Goal: Task Accomplishment & Management: Use online tool/utility

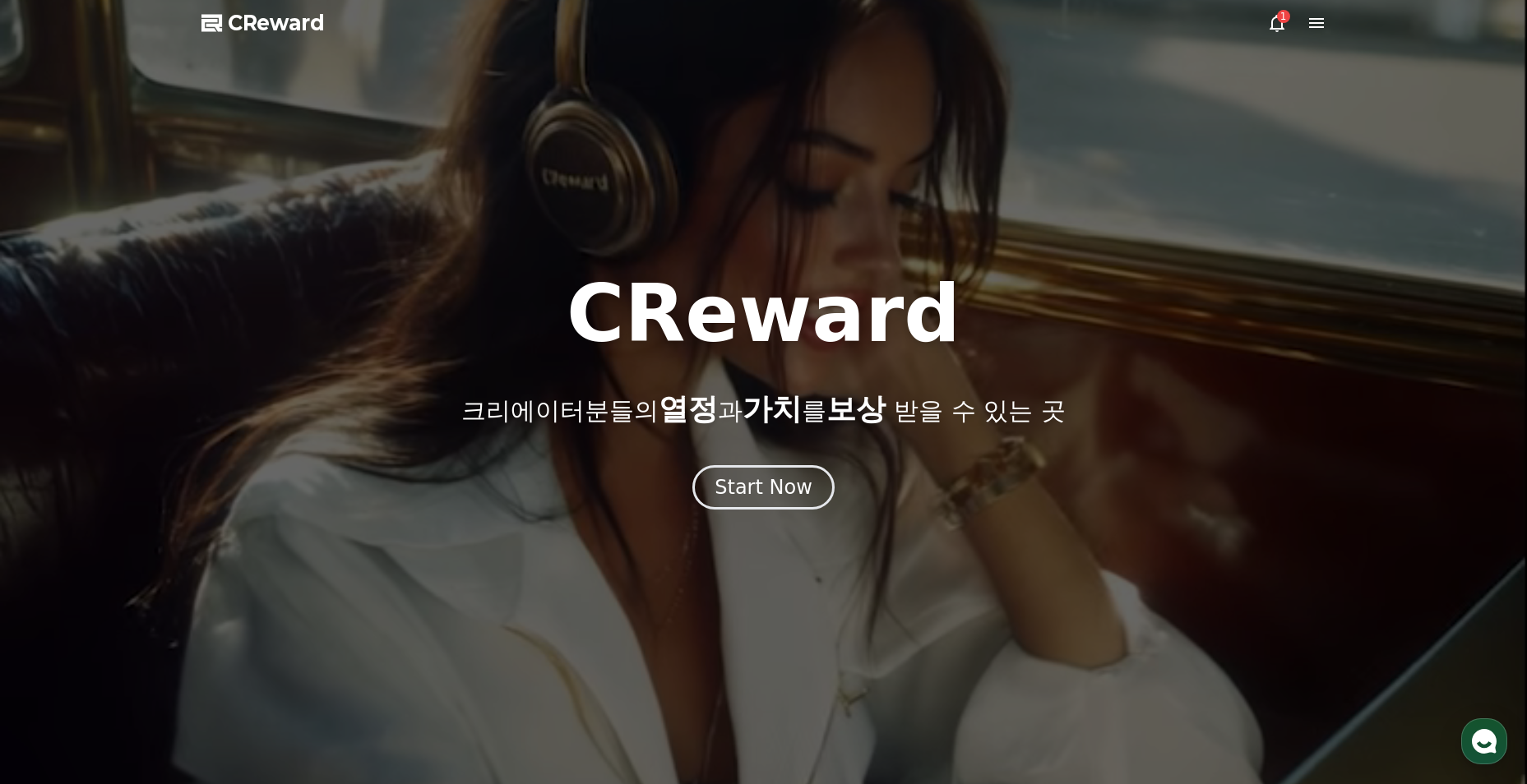
click at [1271, 29] on icon at bounding box center [1277, 23] width 15 height 17
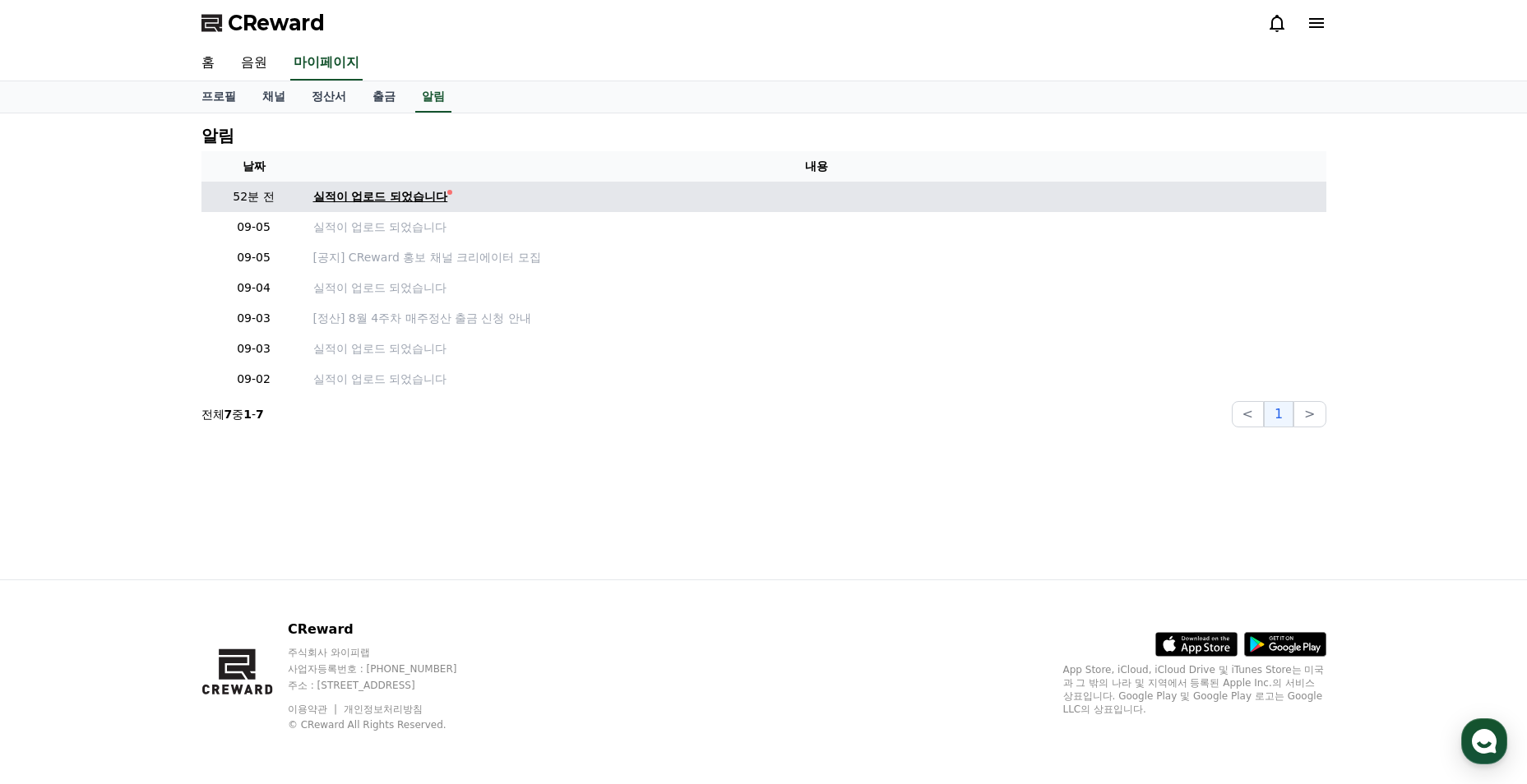
click at [421, 191] on div "실적이 업로드 되었습니다" at bounding box center [380, 196] width 135 height 17
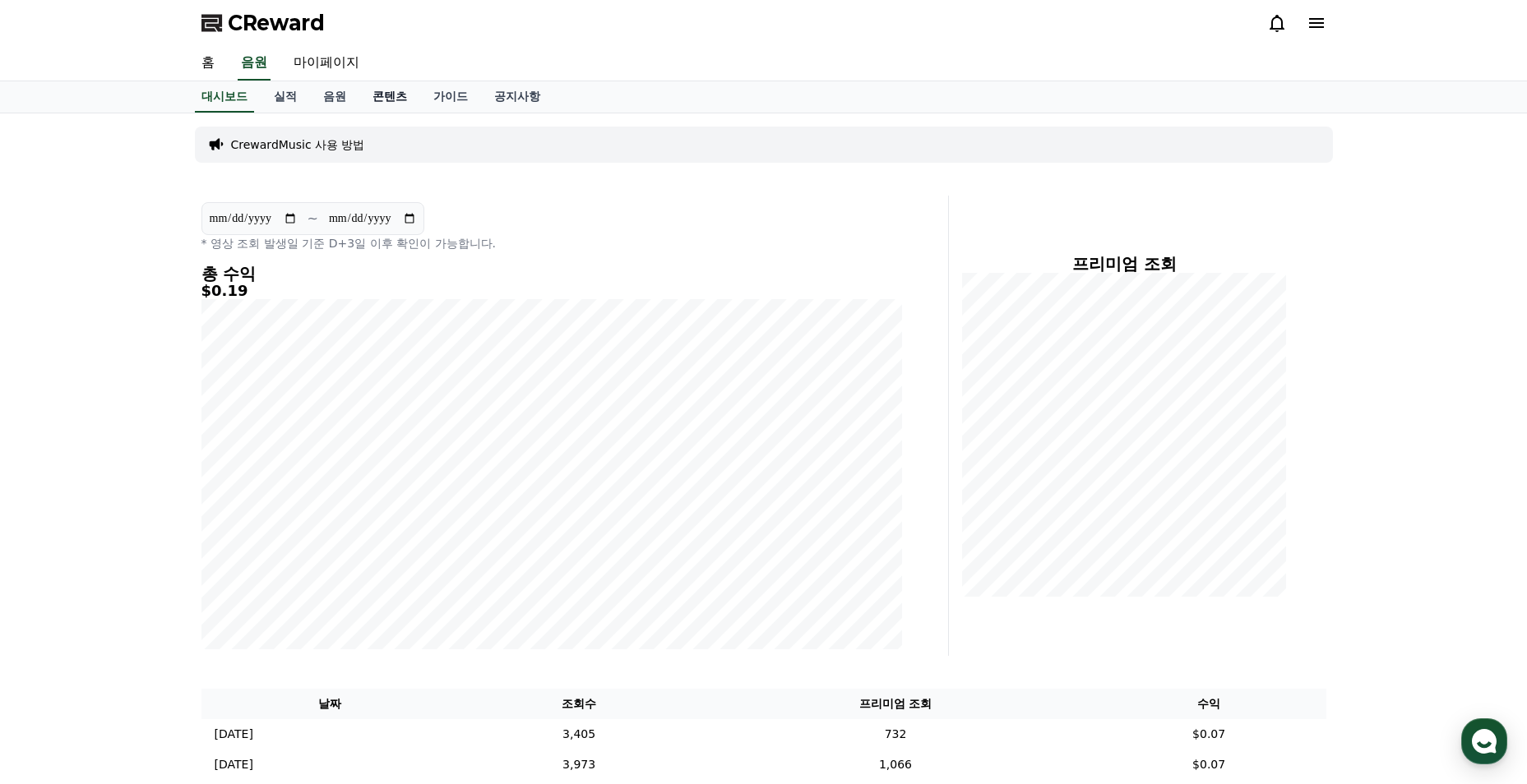
click at [377, 98] on link "콘텐츠" at bounding box center [390, 97] width 61 height 31
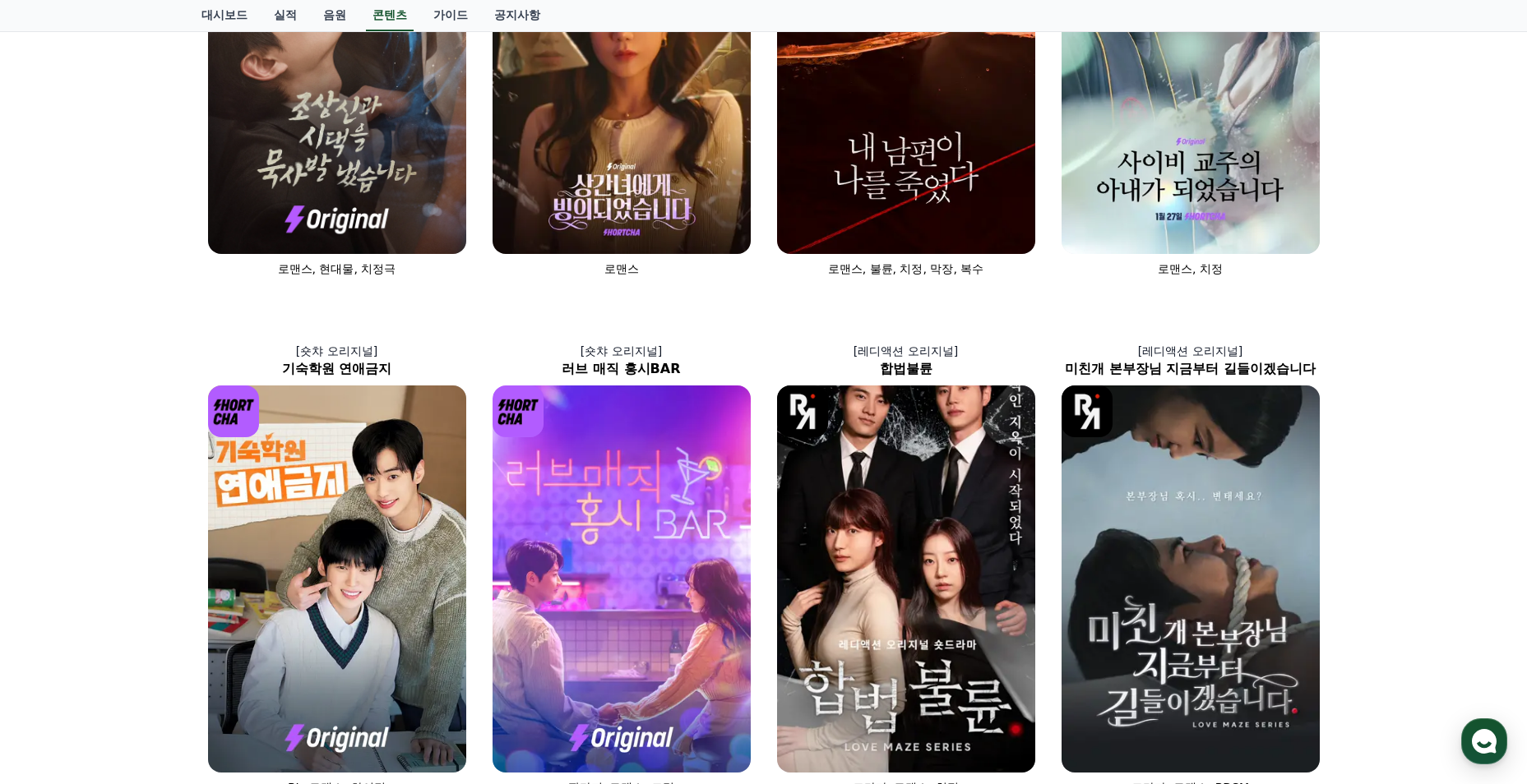
scroll to position [576, 0]
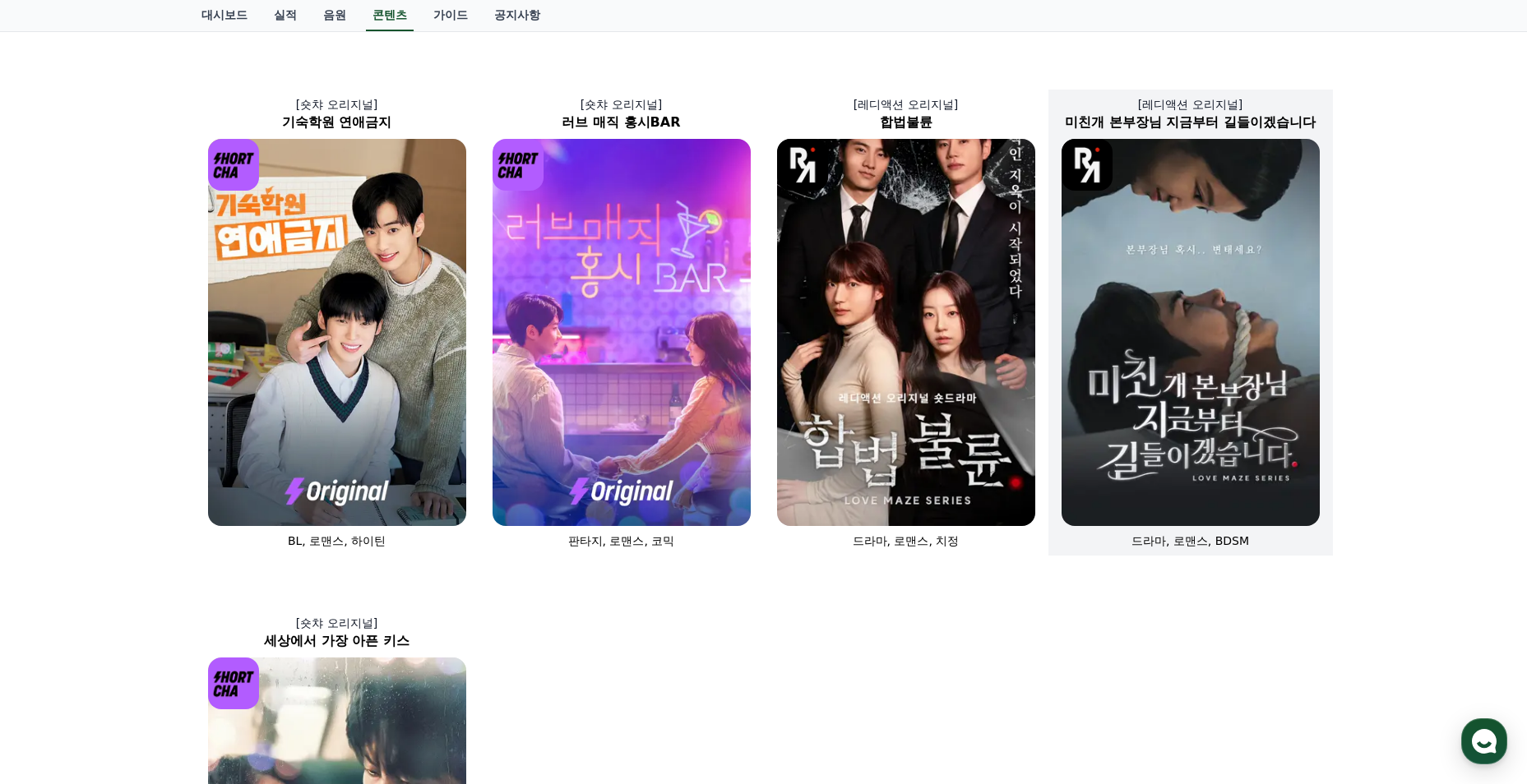
click at [1245, 366] on img at bounding box center [1190, 332] width 258 height 388
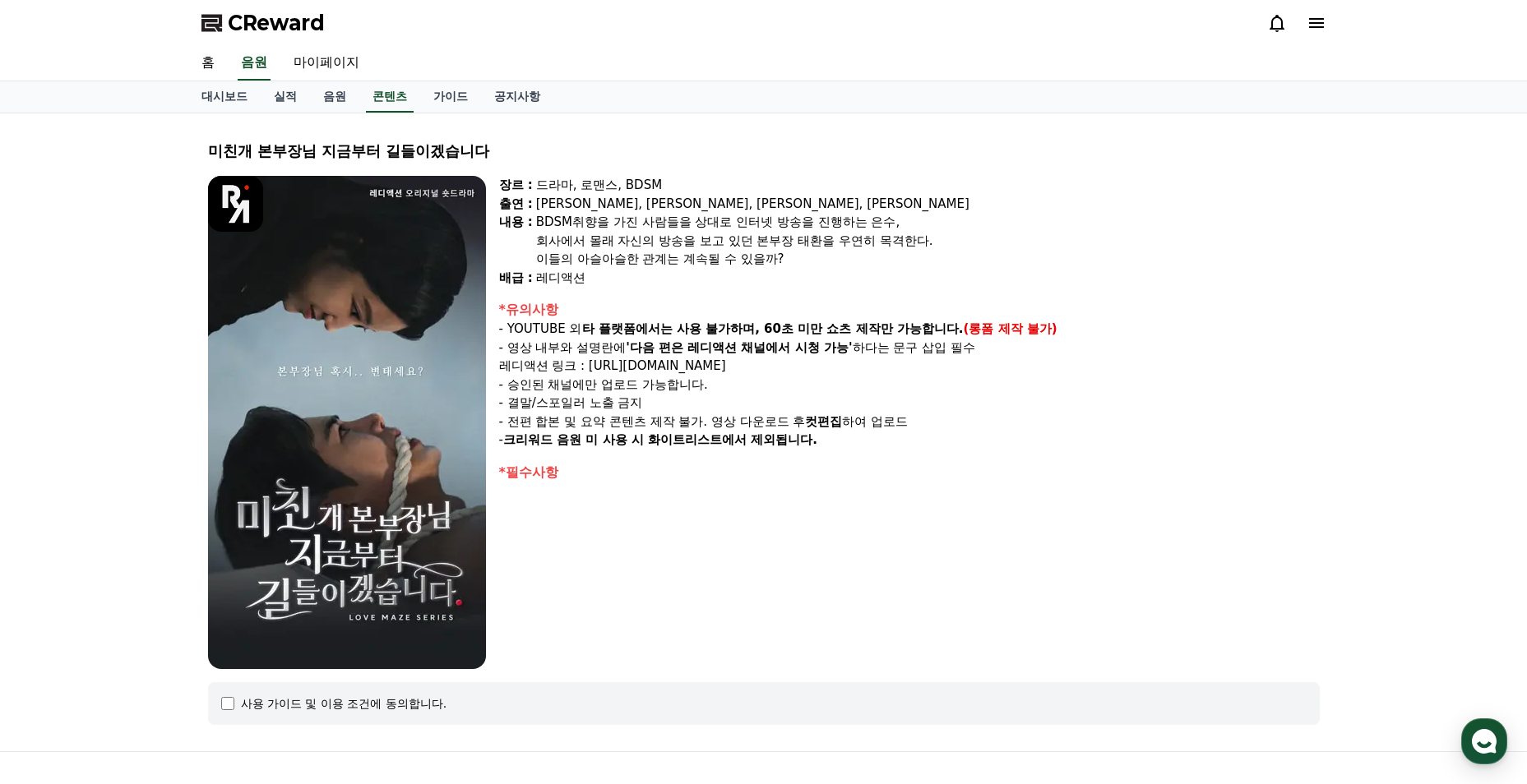
select select
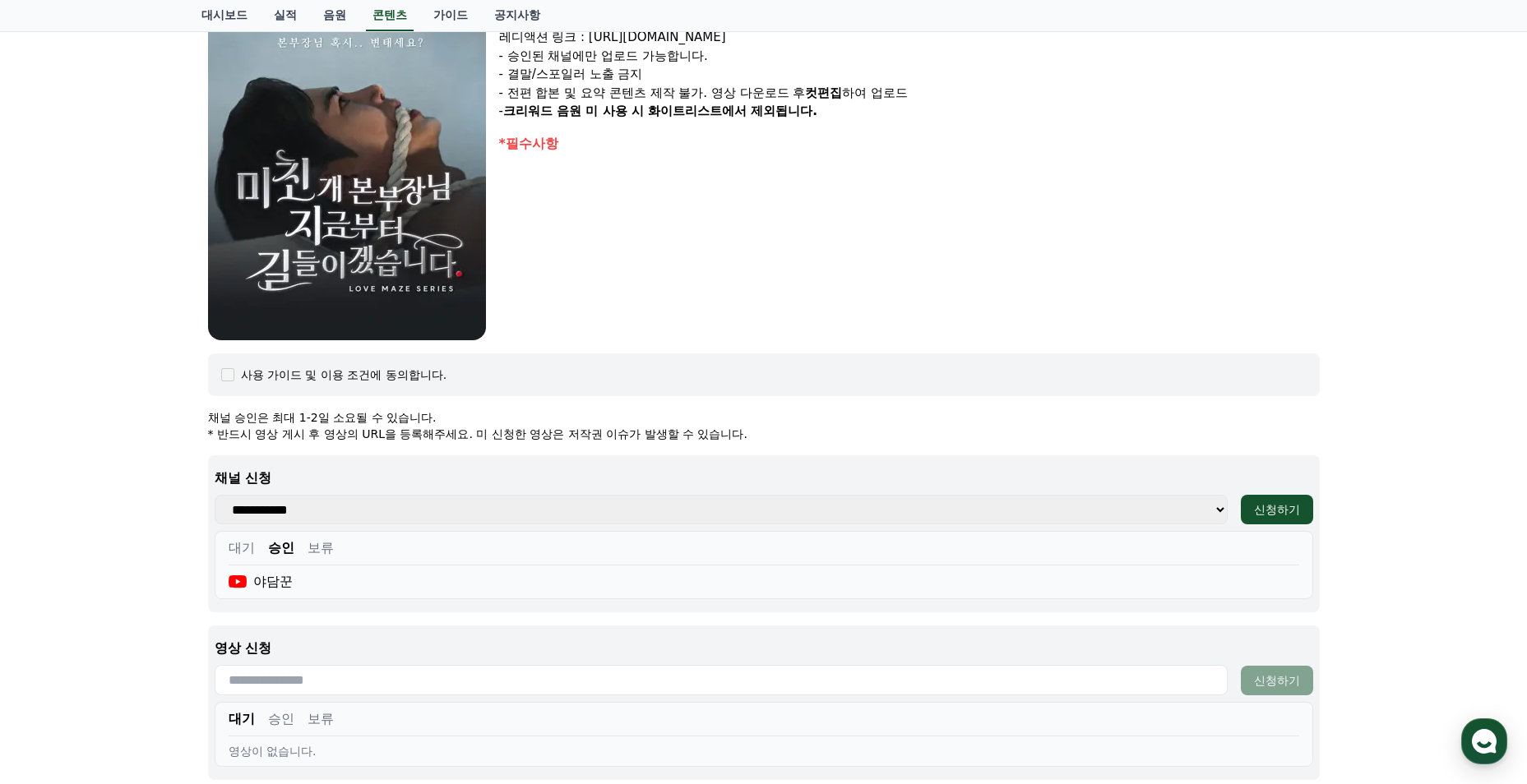
scroll to position [493, 0]
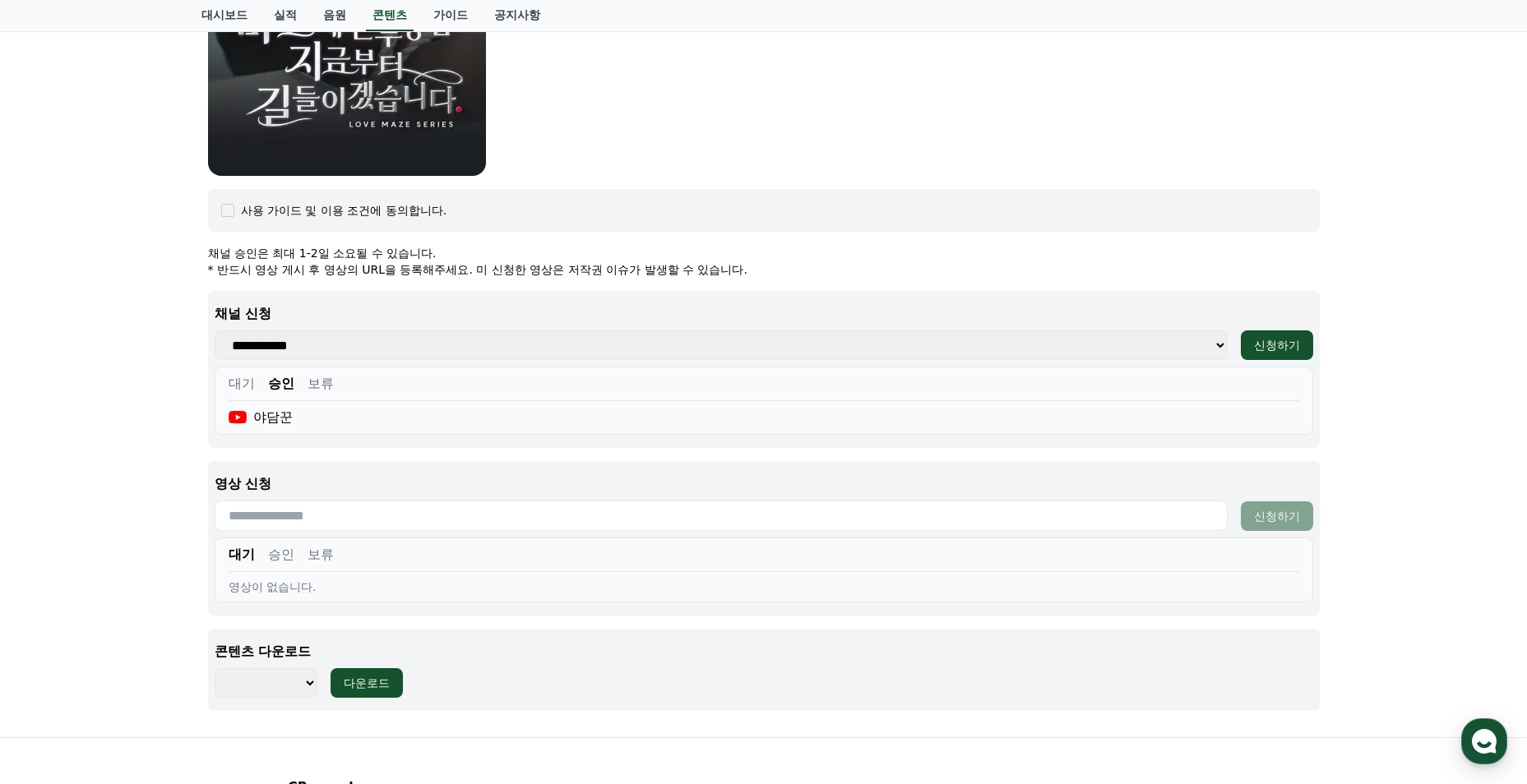
click at [435, 520] on input "text" at bounding box center [721, 515] width 1013 height 31
paste input "**********"
type input "**********"
click at [1281, 520] on div "신청하기" at bounding box center [1277, 516] width 46 height 17
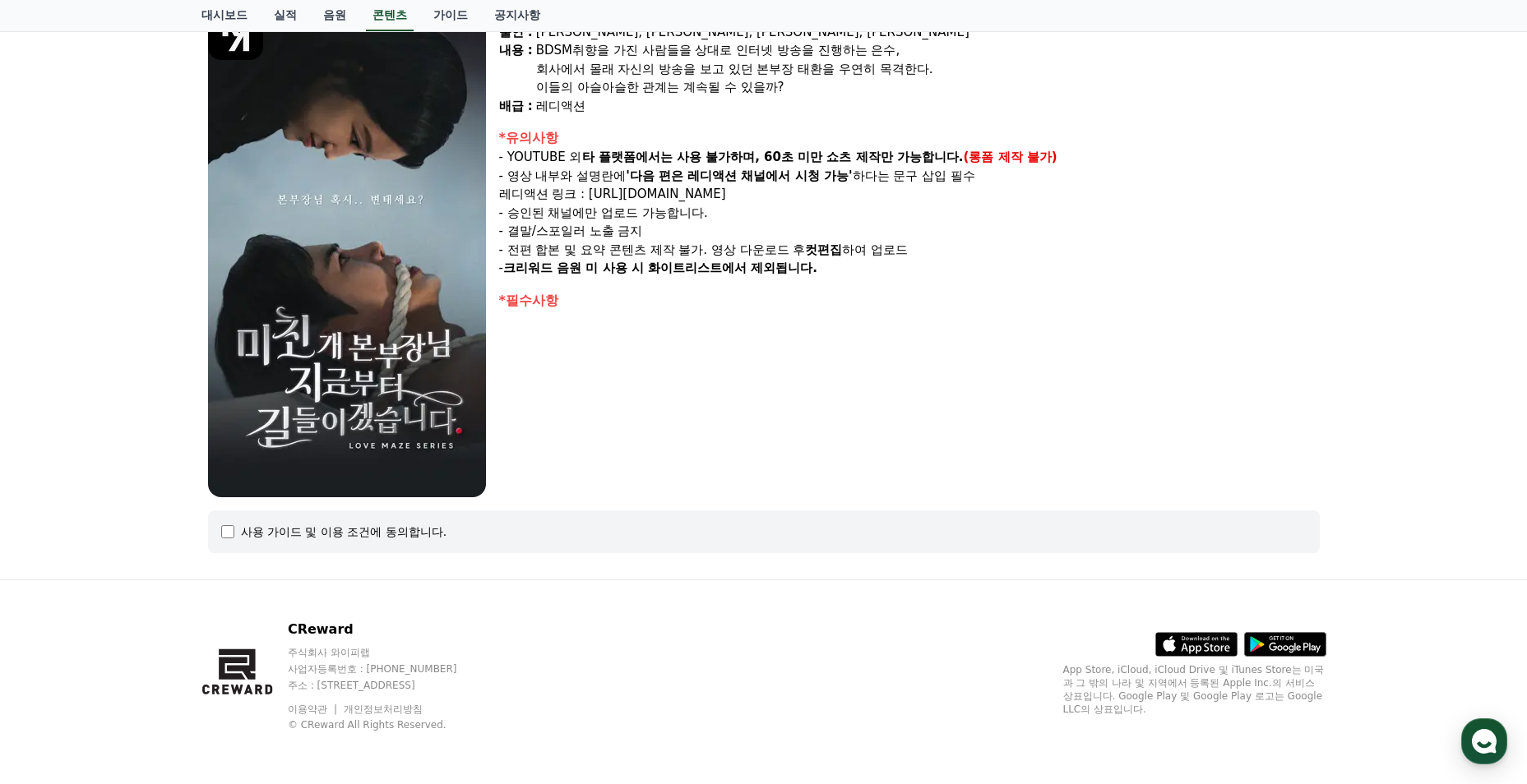
scroll to position [171, 0]
select select
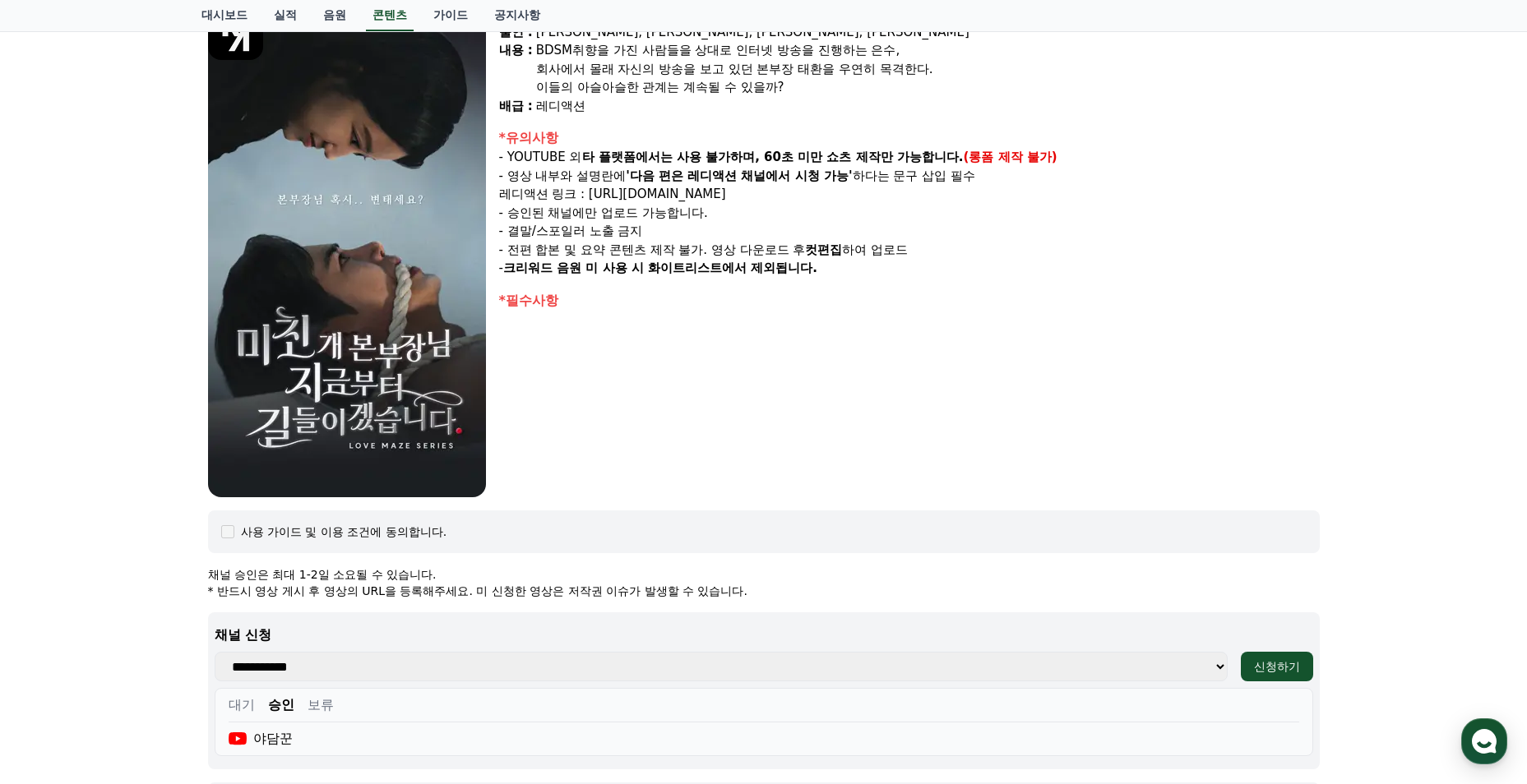
scroll to position [418, 0]
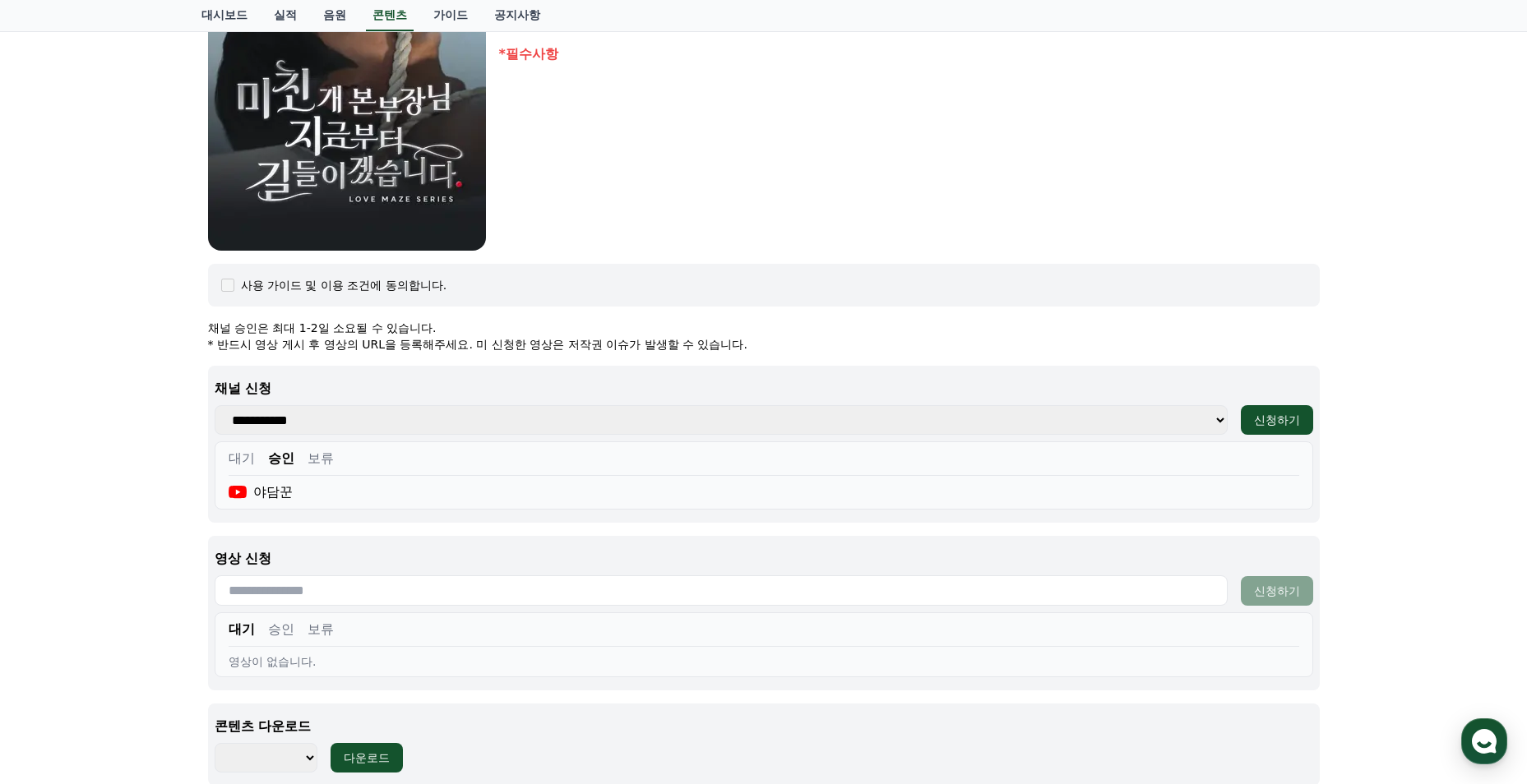
click at [373, 588] on input "text" at bounding box center [721, 591] width 1013 height 31
paste input "**********"
type input "**********"
click at [1276, 595] on div "신청하기" at bounding box center [1277, 591] width 46 height 17
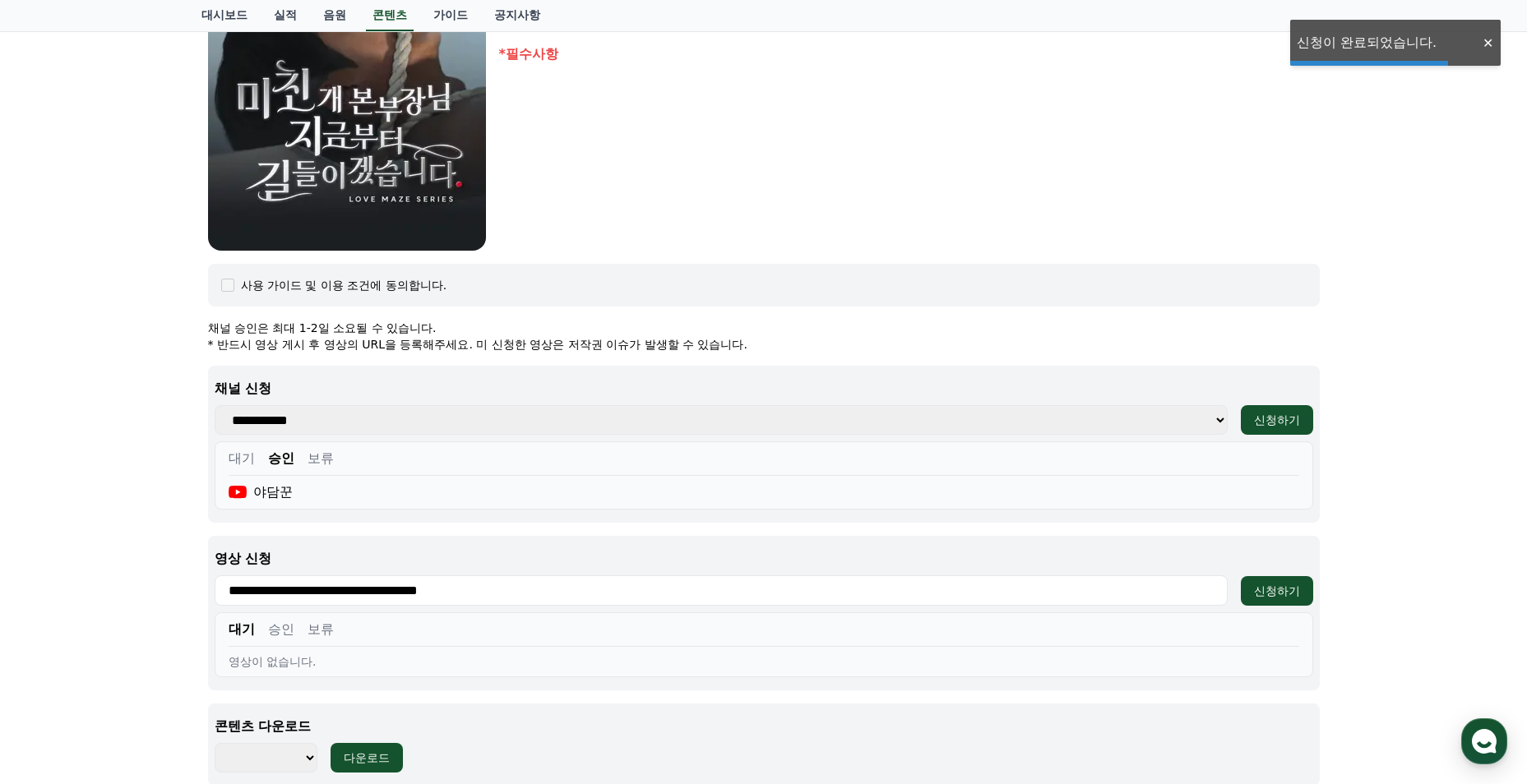
scroll to position [171, 0]
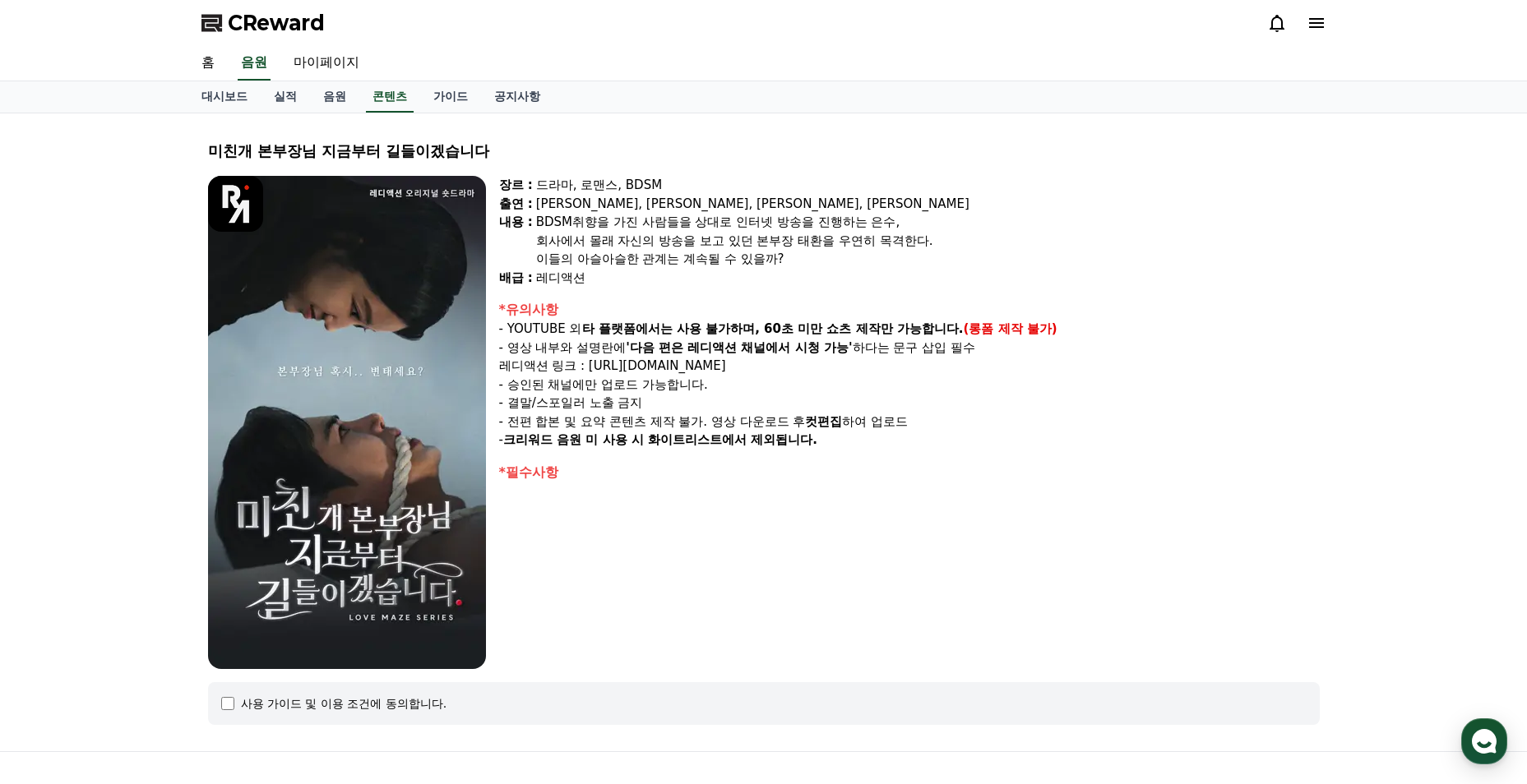
select select
click at [297, 98] on link "실적" at bounding box center [286, 97] width 50 height 31
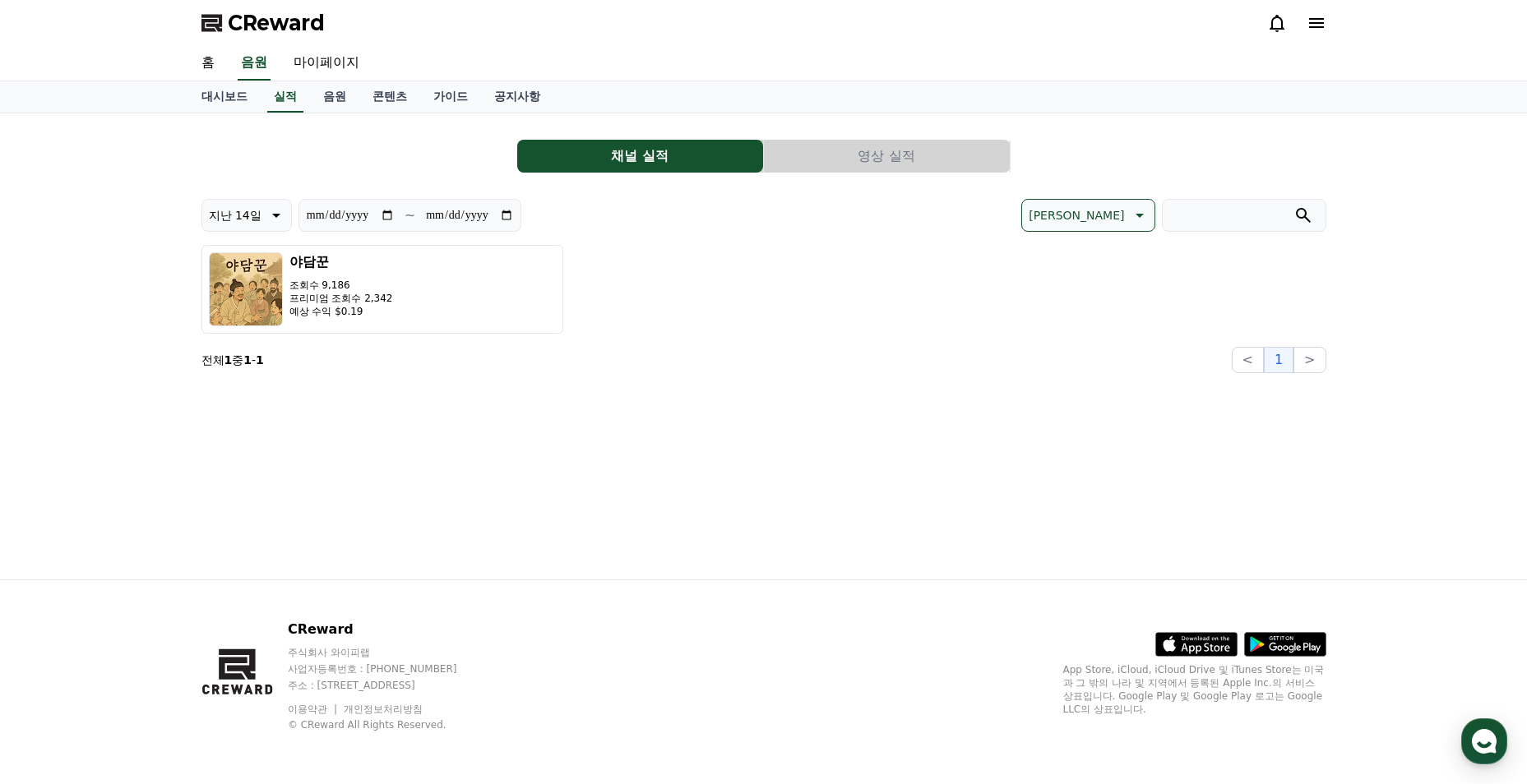
click at [924, 152] on button "영상 실적" at bounding box center [886, 155] width 246 height 33
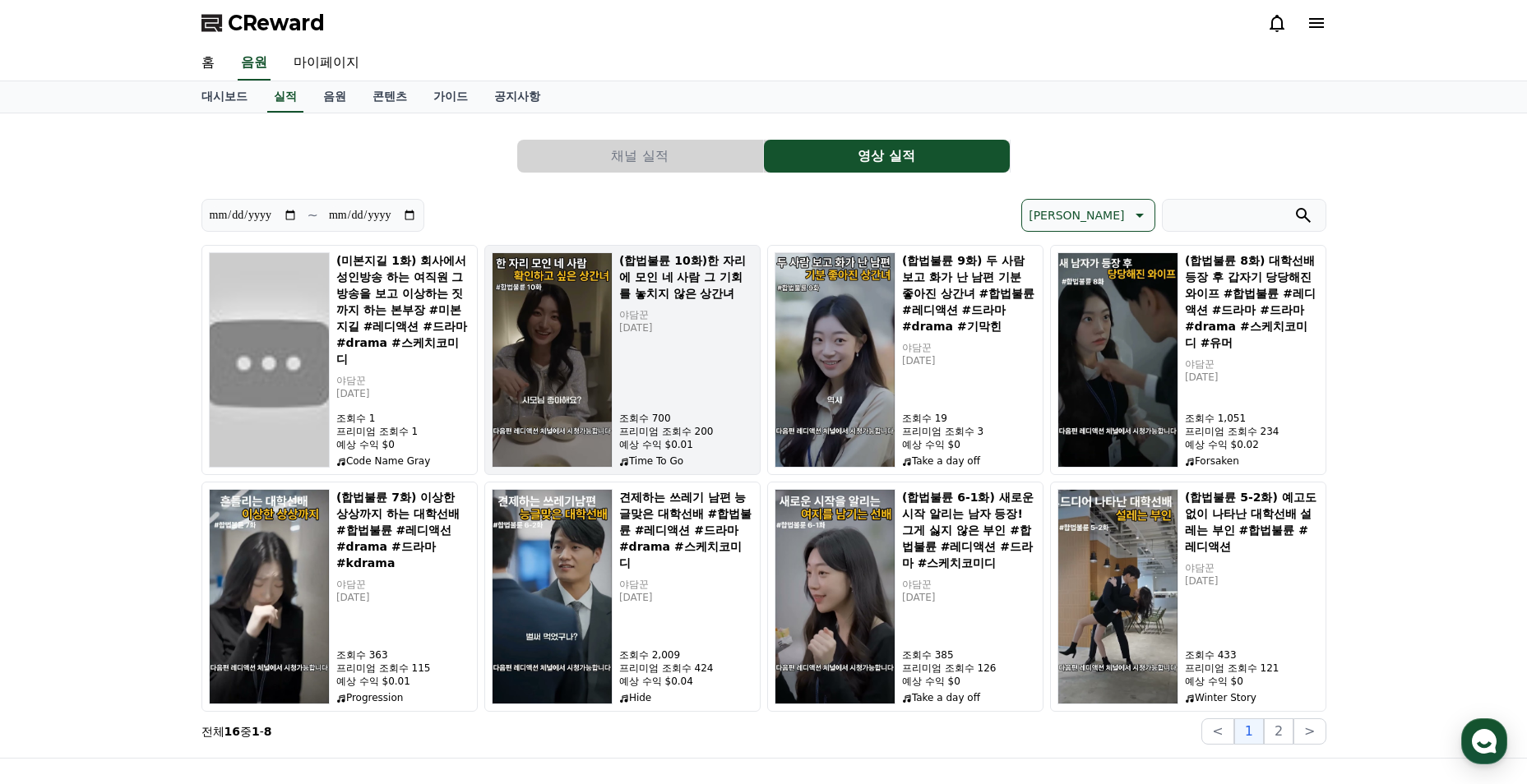
scroll to position [83, 0]
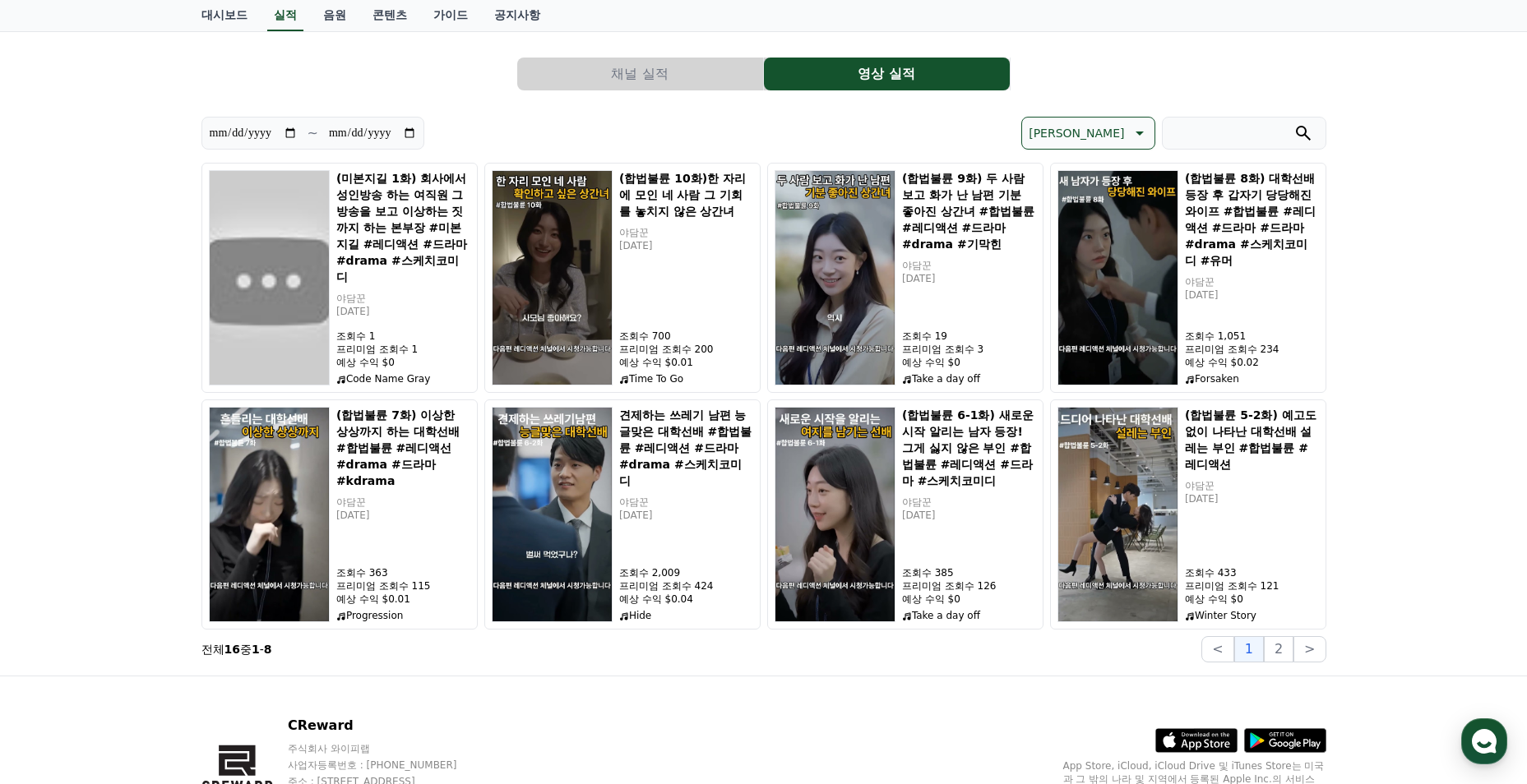
click at [1288, 642] on button "2" at bounding box center [1279, 650] width 30 height 26
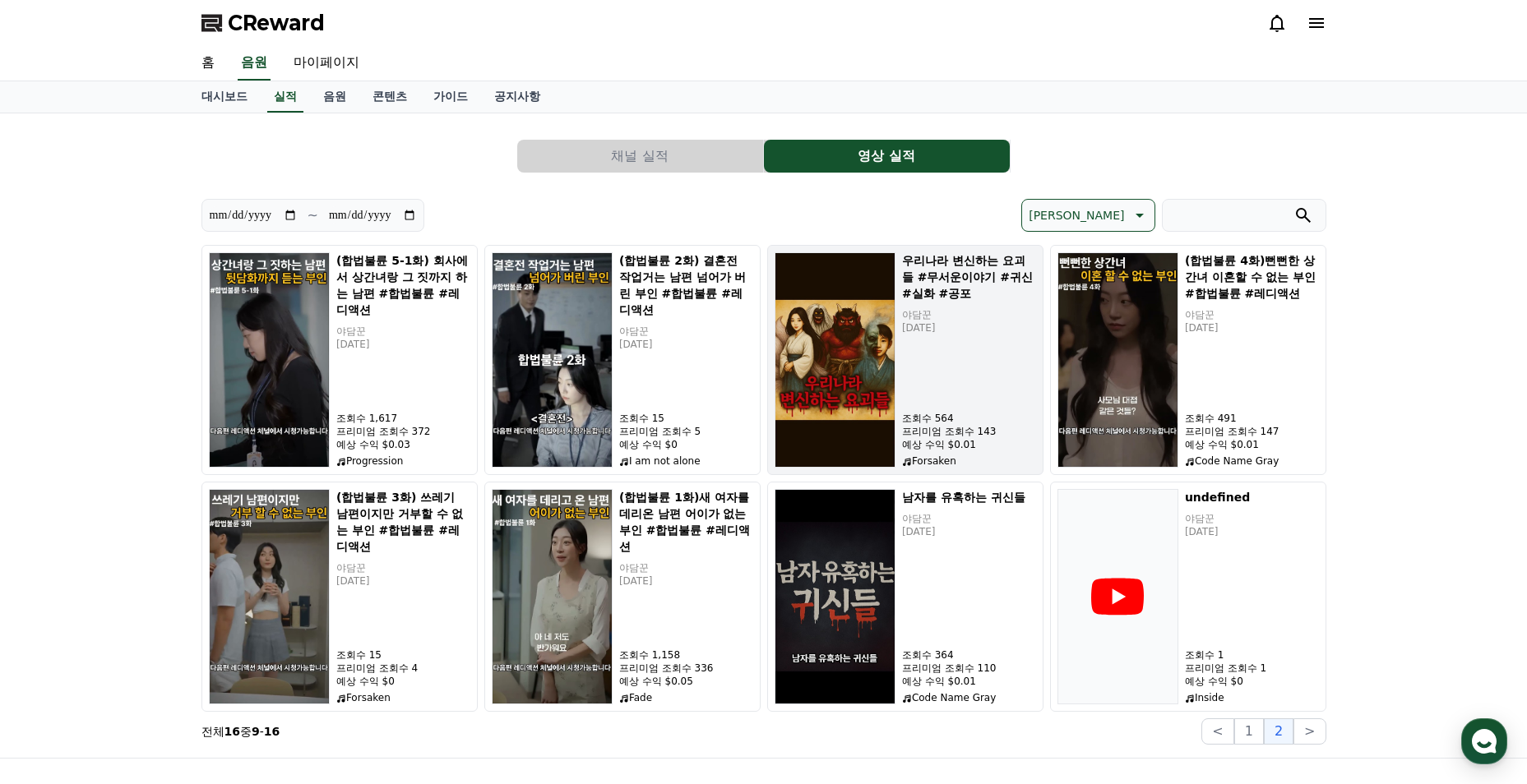
scroll to position [164, 0]
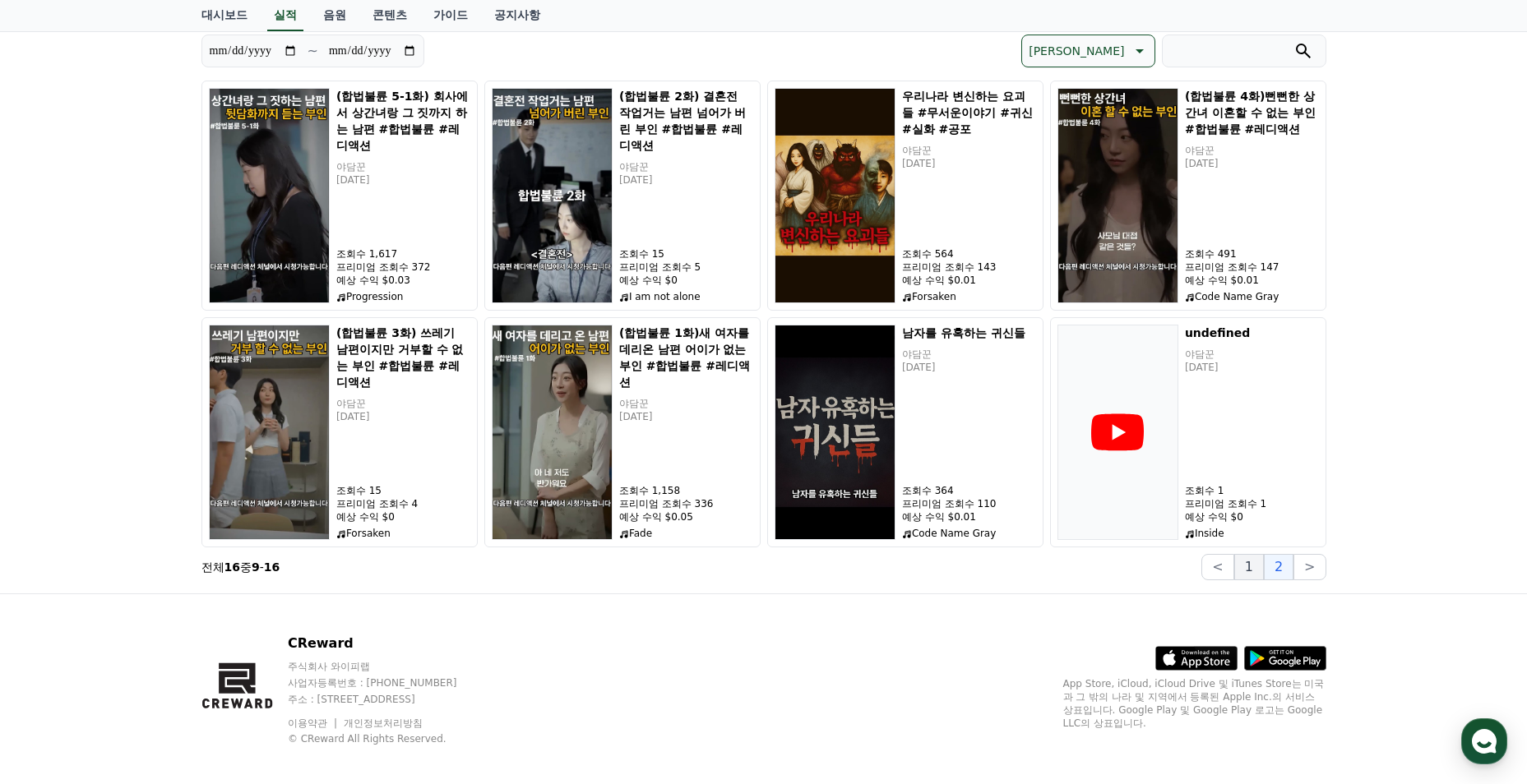
click at [1252, 570] on button "1" at bounding box center [1249, 567] width 30 height 26
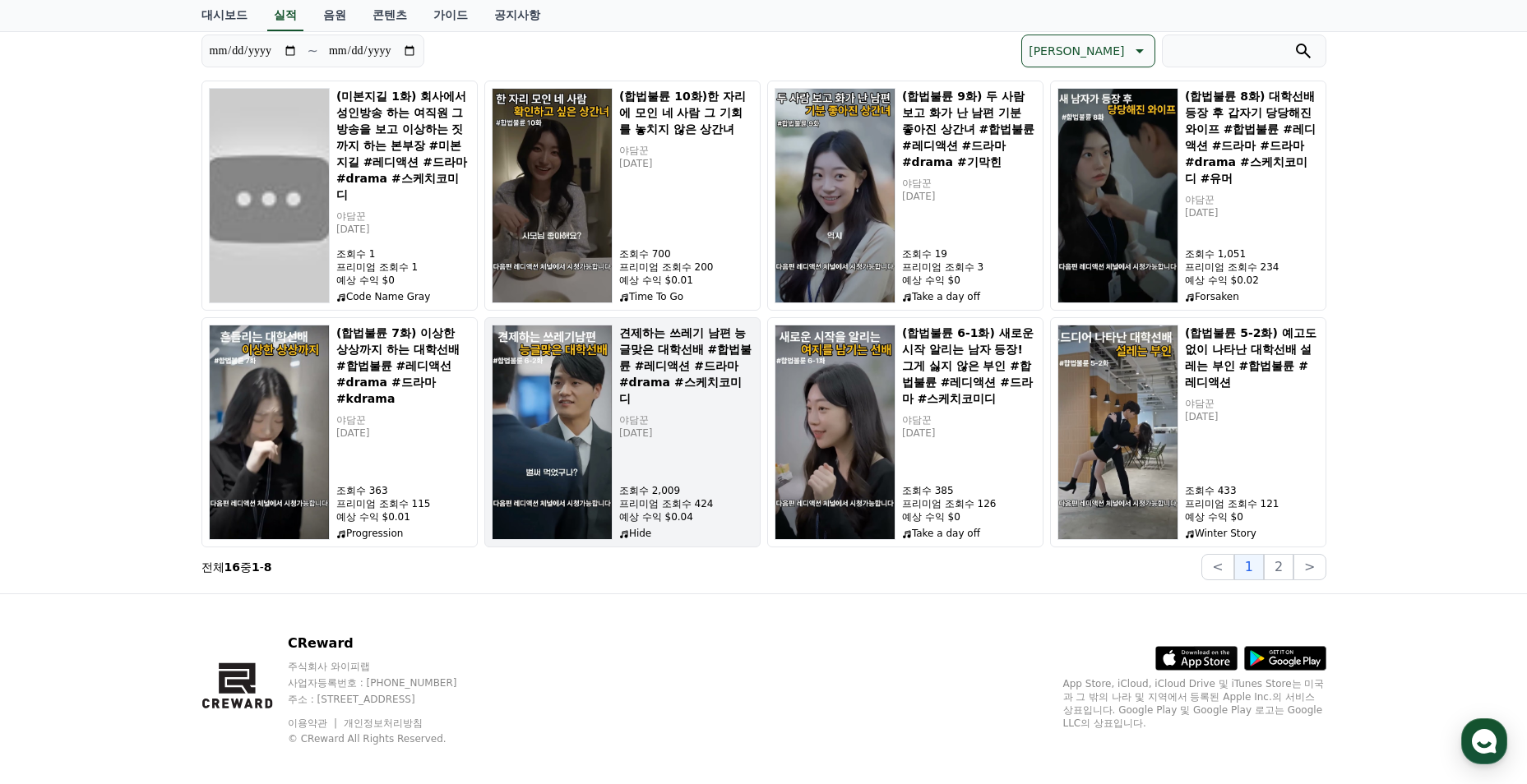
scroll to position [0, 0]
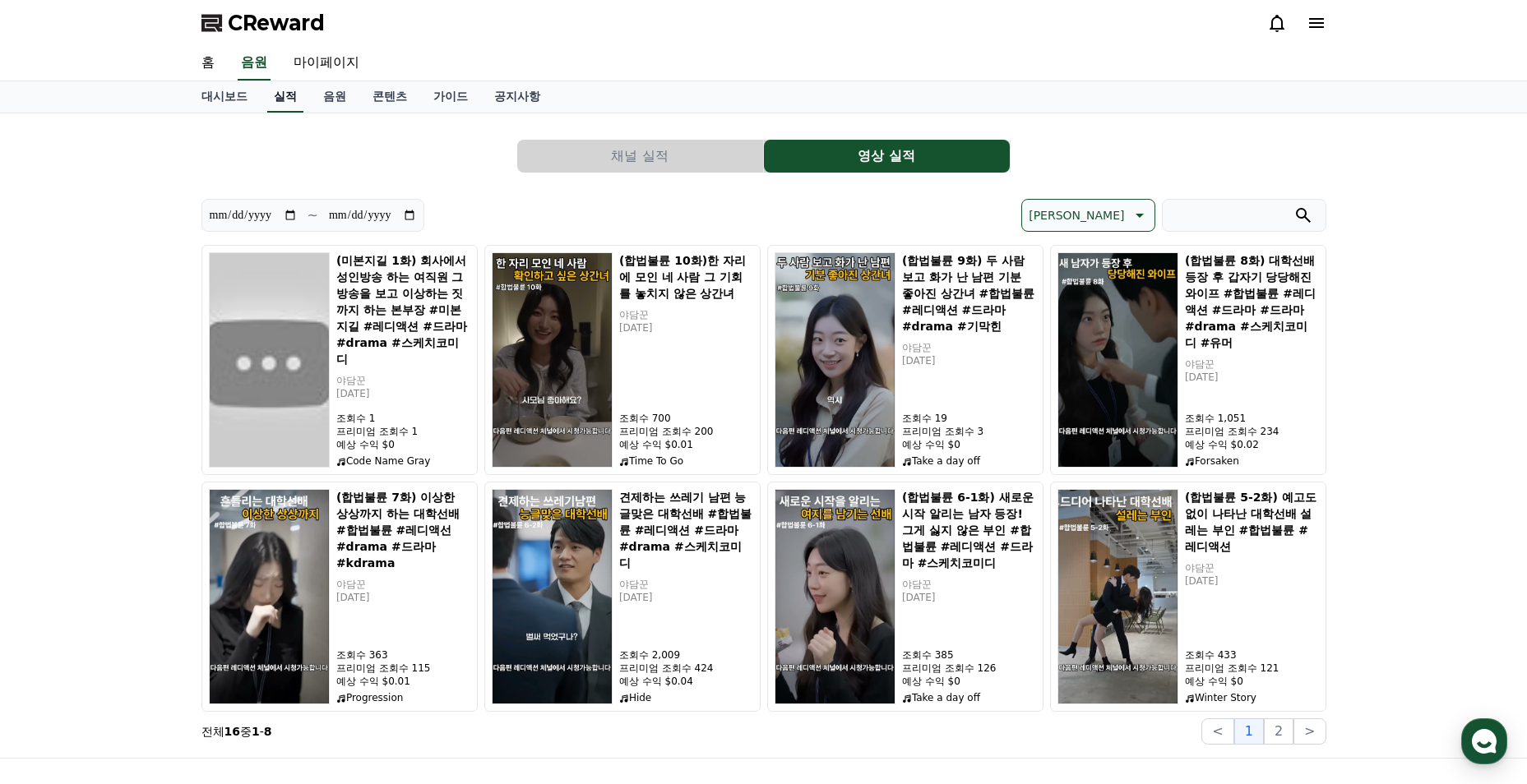
click at [294, 98] on link "실적" at bounding box center [285, 97] width 36 height 31
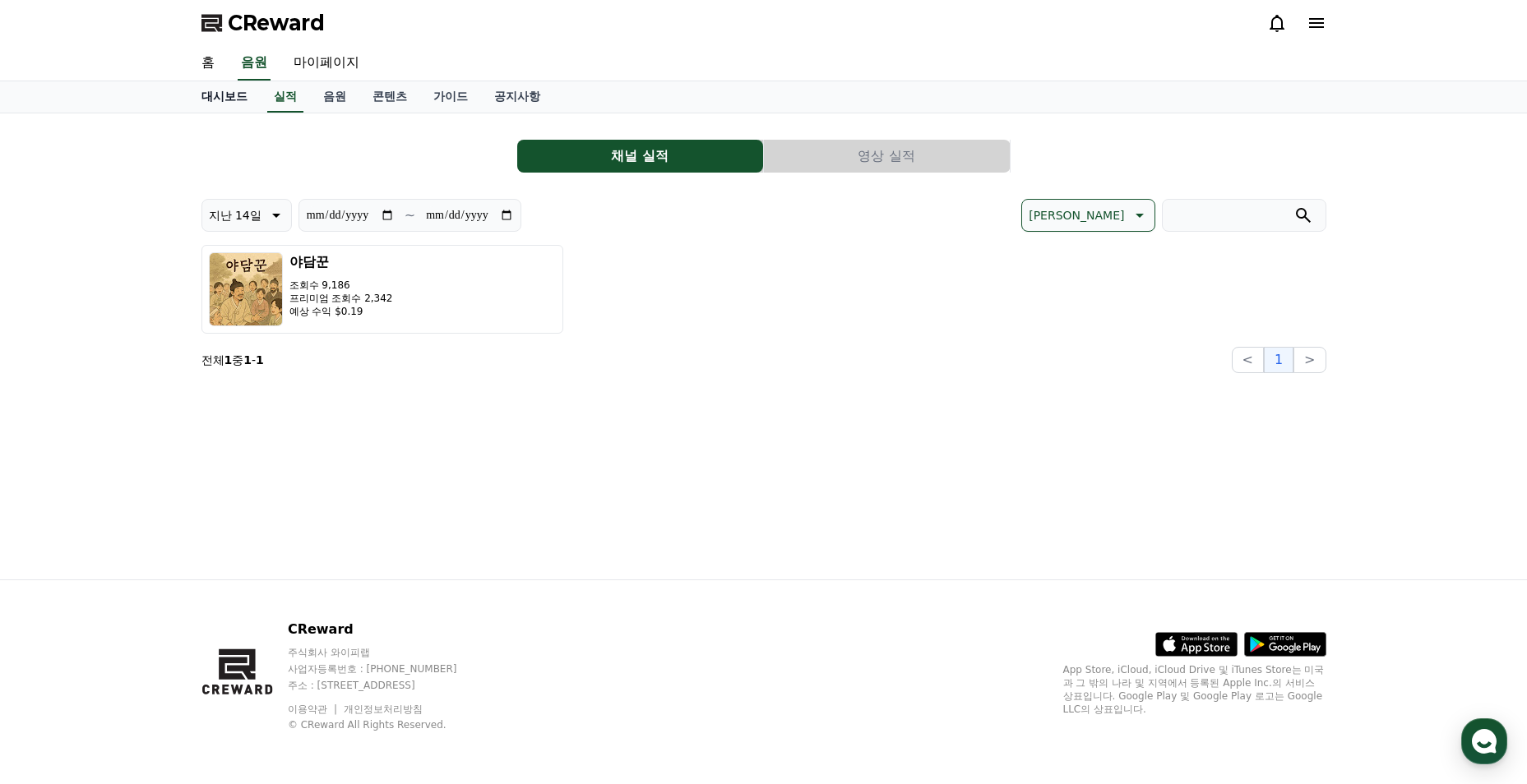
click at [245, 106] on link "대시보드" at bounding box center [224, 97] width 73 height 31
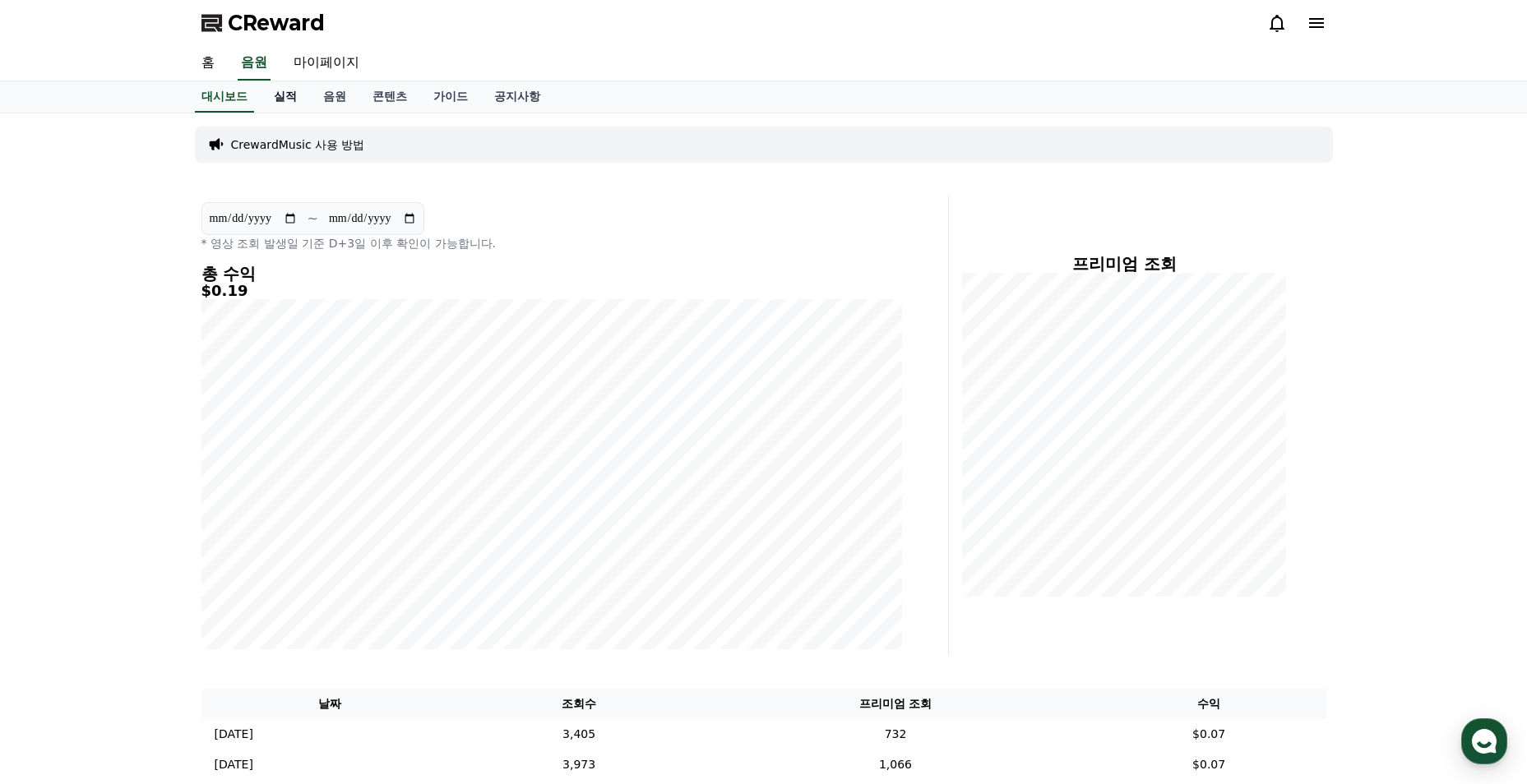
click at [290, 106] on link "실적" at bounding box center [286, 97] width 50 height 31
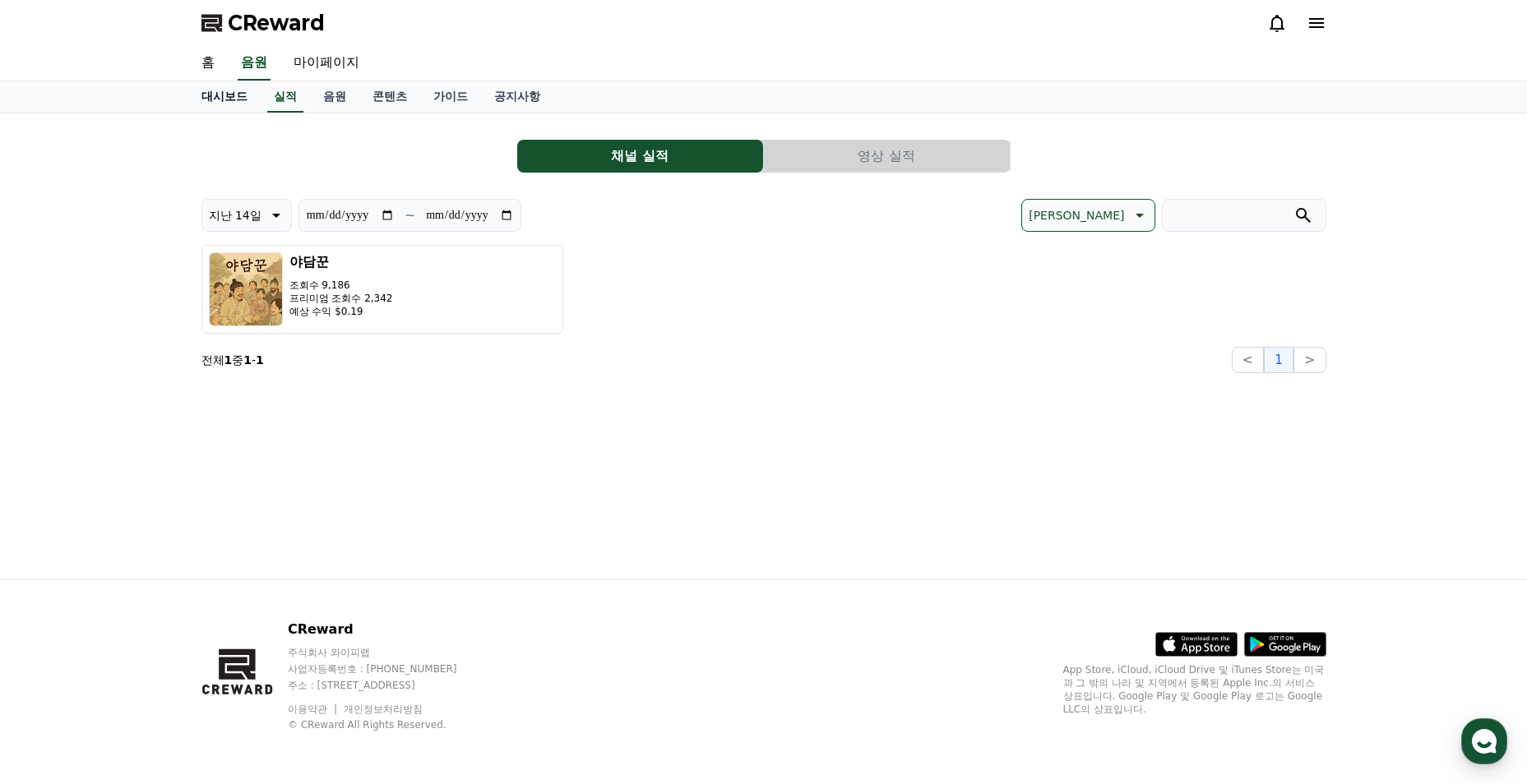
click at [220, 106] on link "대시보드" at bounding box center [224, 97] width 73 height 31
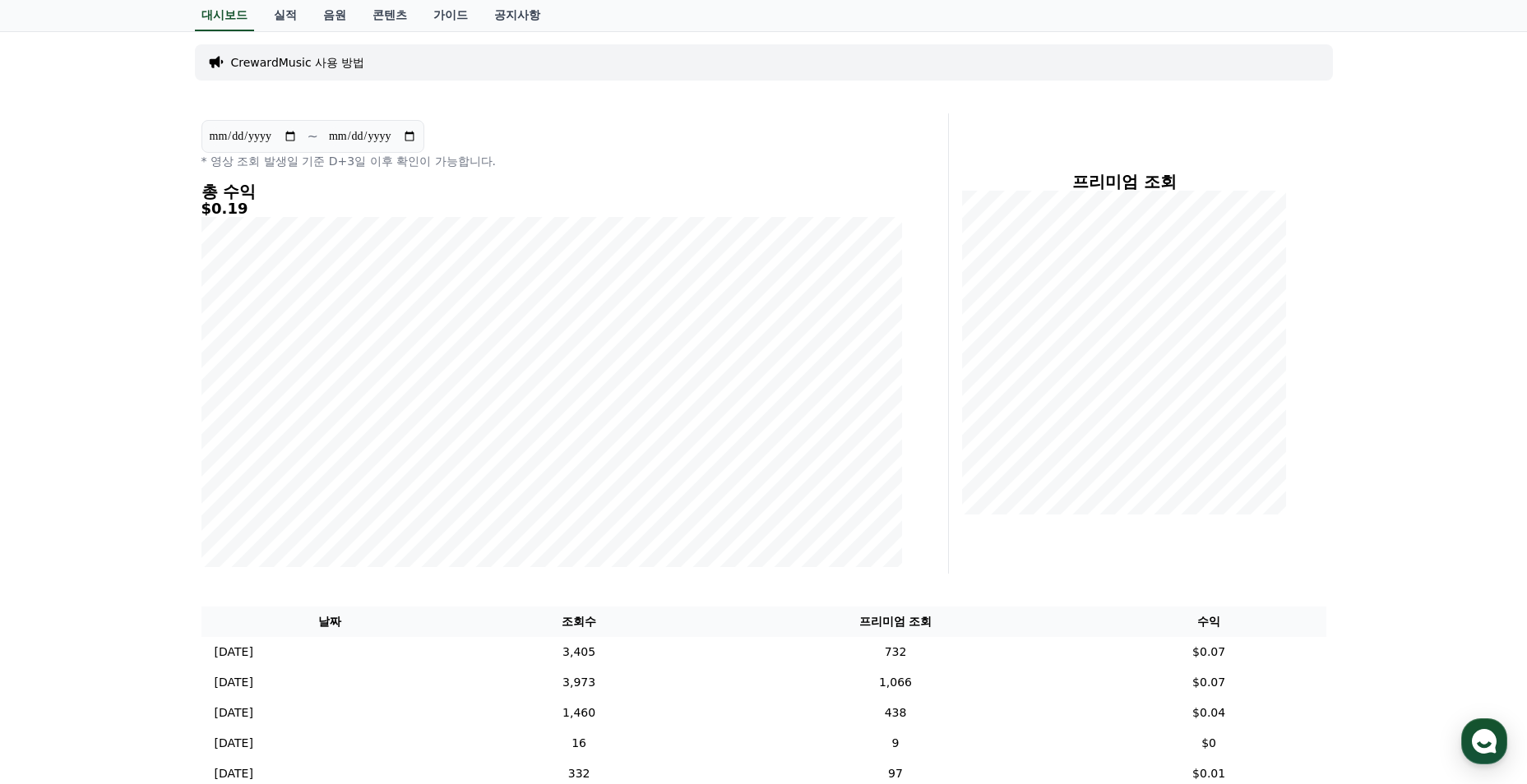
scroll to position [247, 0]
